Goal: Check status: Check status

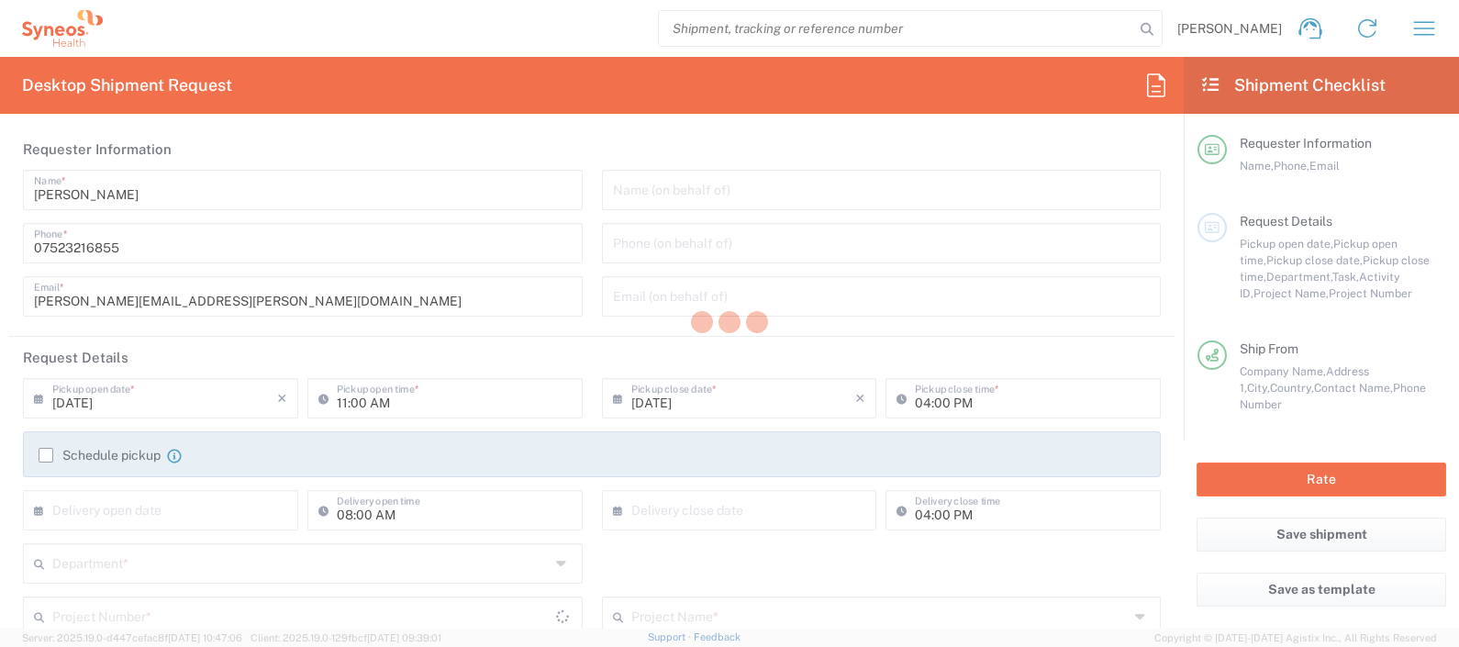
type input "Department"
type input "[GEOGRAPHIC_DATA]"
type input "Syneos Health UK Limited"
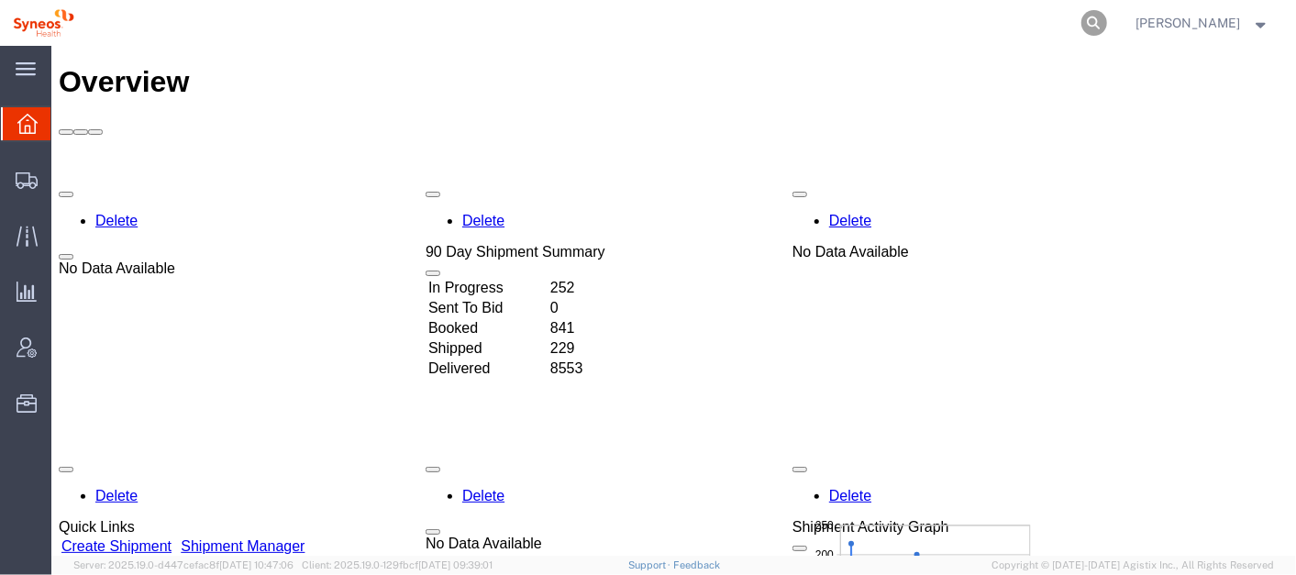
click at [1107, 21] on icon at bounding box center [1095, 23] width 26 height 26
paste input "392841681696"
type input "392841681696"
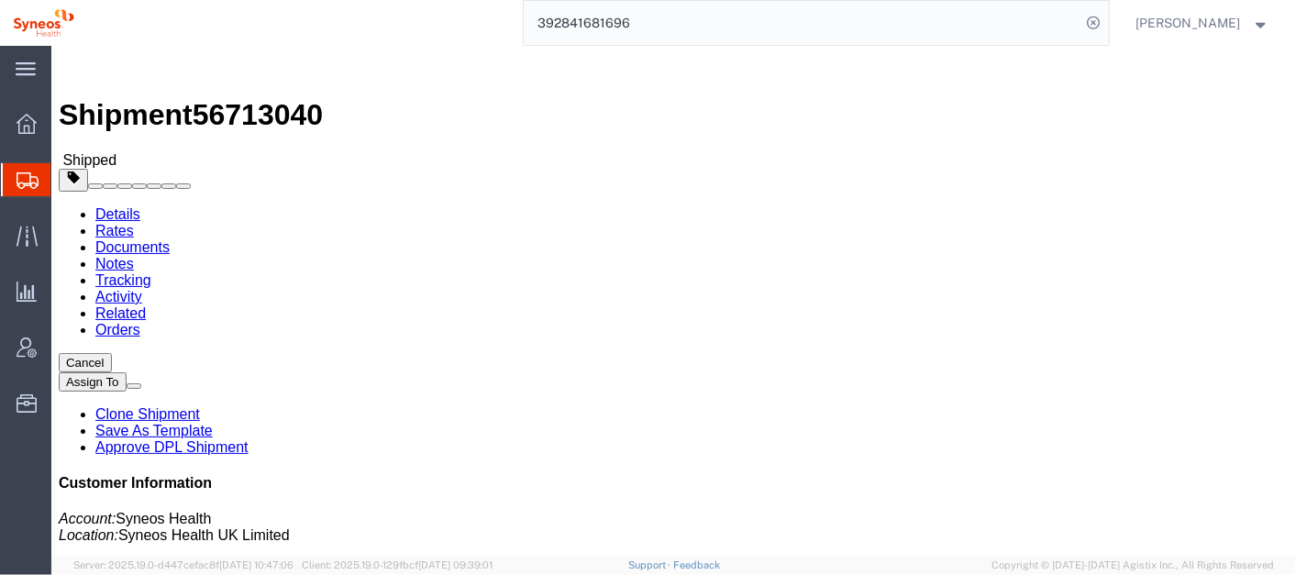
click link "Activity"
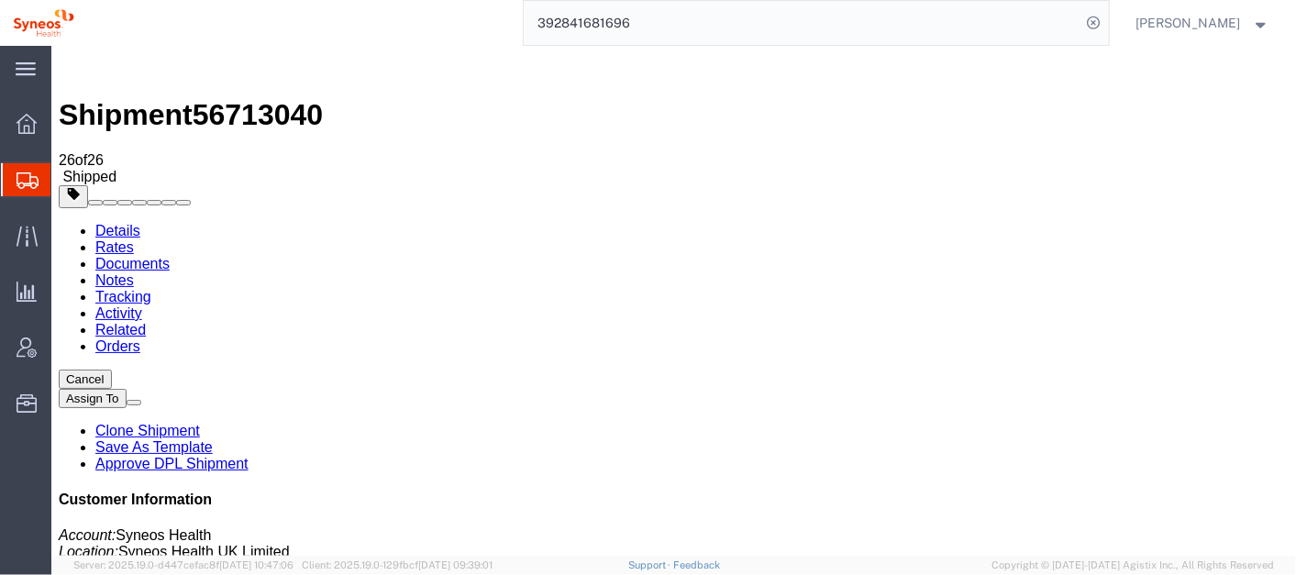
click at [600, 16] on input "392841681696" at bounding box center [803, 23] width 558 height 44
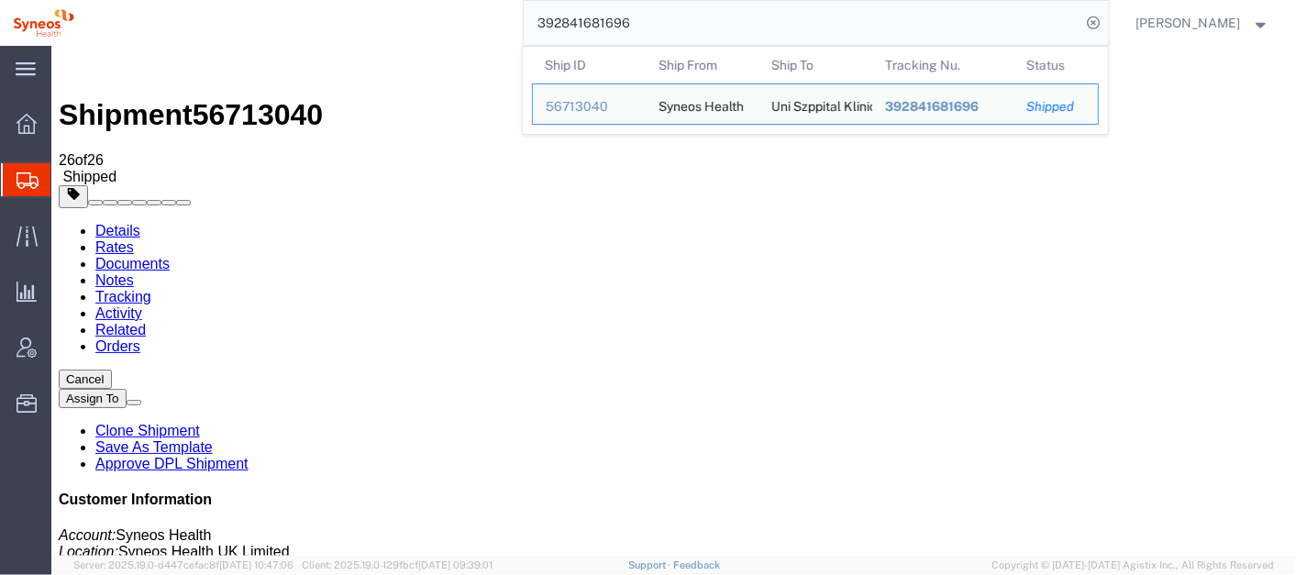
click at [602, 16] on input "392841681696" at bounding box center [803, 23] width 558 height 44
